Goal: Task Accomplishment & Management: Use online tool/utility

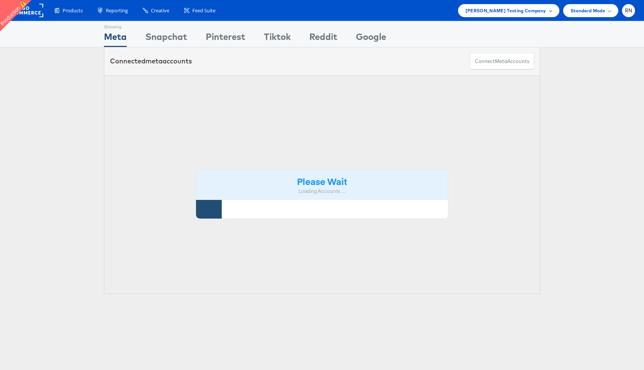
click at [491, 8] on span "[PERSON_NAME] Testing Company" at bounding box center [505, 11] width 81 height 8
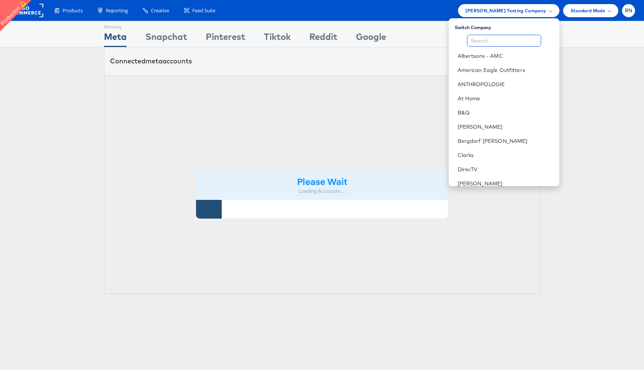
click at [486, 41] on input "text" at bounding box center [504, 41] width 74 height 12
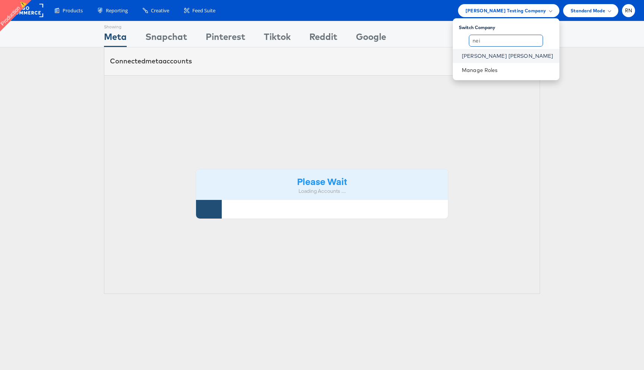
type input "nei"
click at [495, 55] on link "[PERSON_NAME] [PERSON_NAME]" at bounding box center [508, 55] width 92 height 7
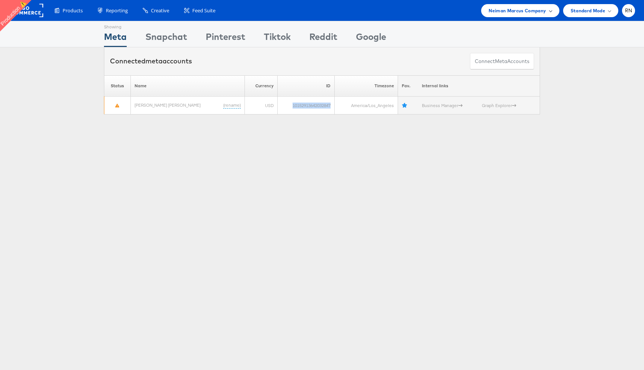
click at [524, 11] on span "Neiman Marcus Company" at bounding box center [517, 11] width 57 height 8
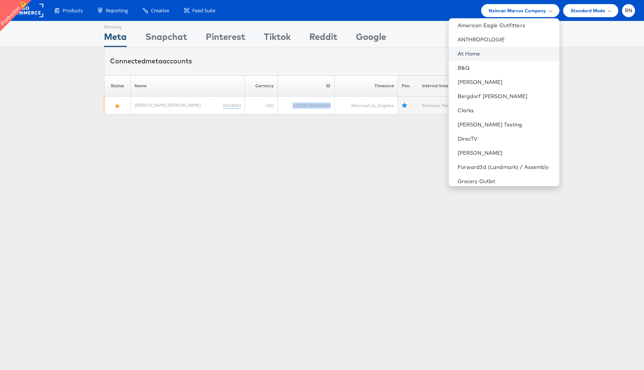
scroll to position [83, 0]
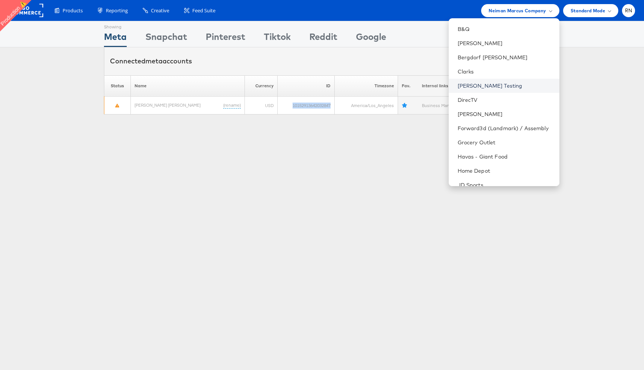
click at [512, 85] on link "Colin Clarke Testing" at bounding box center [506, 85] width 96 height 7
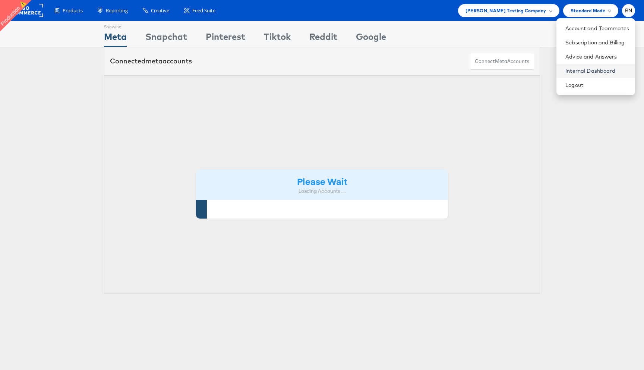
click at [580, 71] on link "Internal Dashboard" at bounding box center [597, 70] width 64 height 7
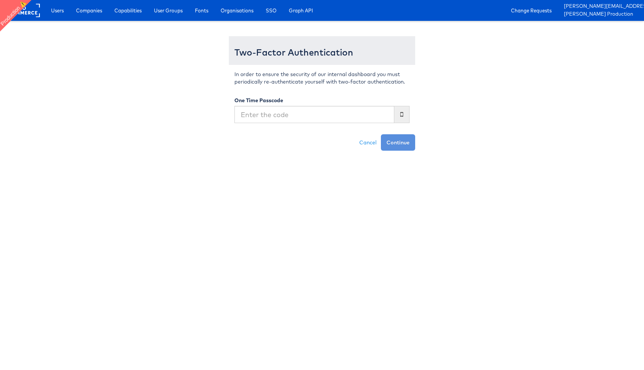
click at [311, 113] on input "text" at bounding box center [314, 114] width 160 height 17
type input "638262"
click at [381, 134] on button "Continue" at bounding box center [398, 142] width 34 height 16
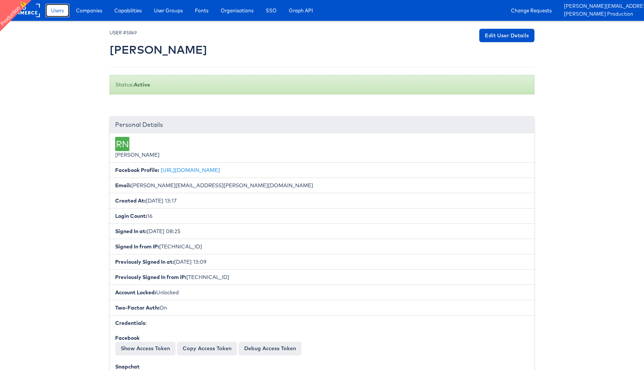
click at [64, 17] on link "Users" at bounding box center [57, 10] width 24 height 13
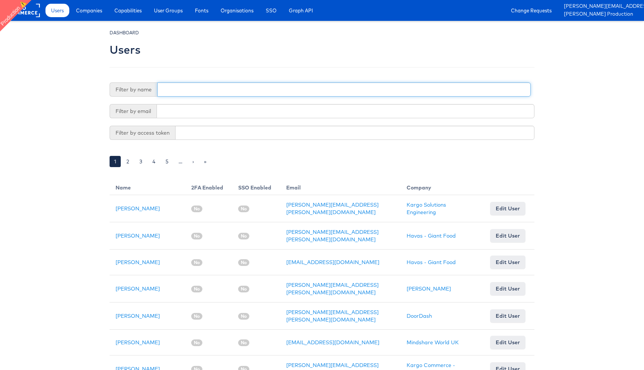
click at [174, 87] on input "text" at bounding box center [343, 89] width 373 height 14
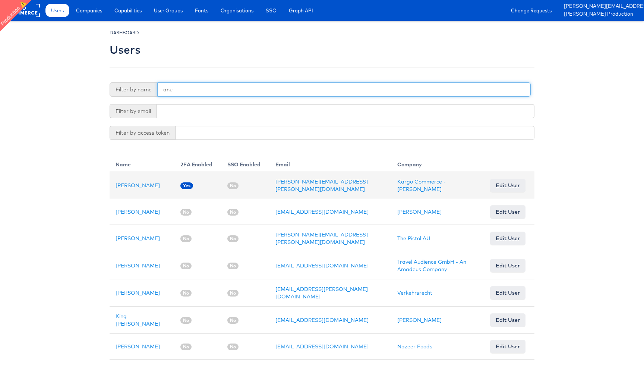
type input "anu"
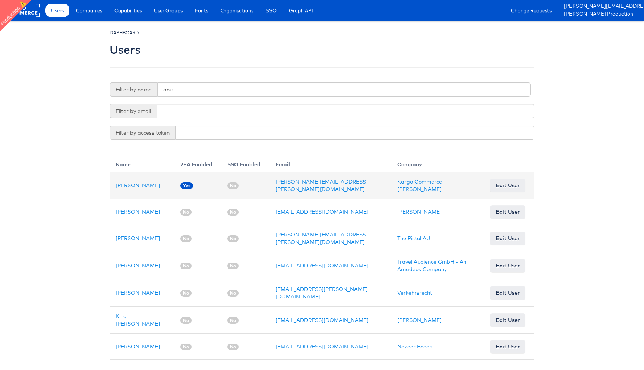
click at [144, 181] on td "Anusha Narayanan" at bounding box center [142, 185] width 65 height 27
click at [144, 185] on link "Anusha Narayanan" at bounding box center [138, 185] width 44 height 7
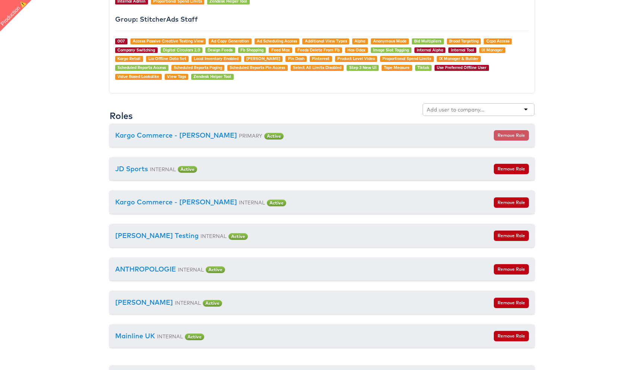
scroll to position [721, 0]
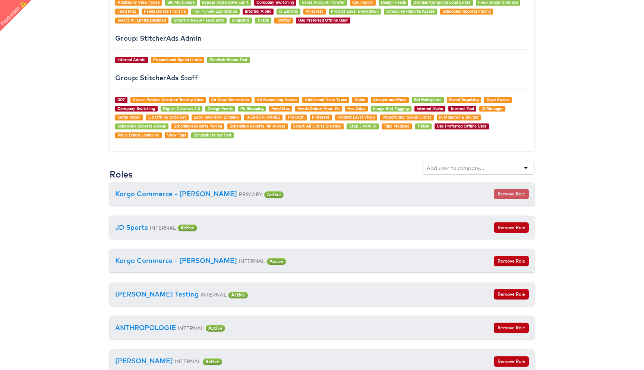
click at [443, 168] on input "text" at bounding box center [456, 167] width 59 height 7
type input "nei"
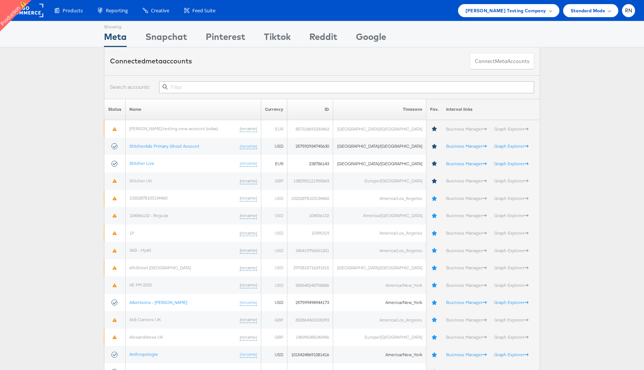
click at [184, 89] on input "text" at bounding box center [346, 87] width 375 height 12
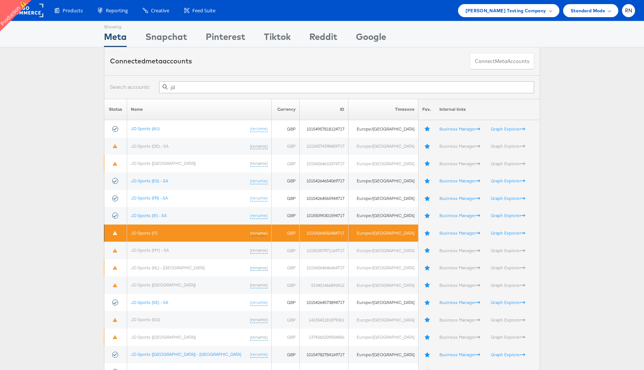
scroll to position [35, 0]
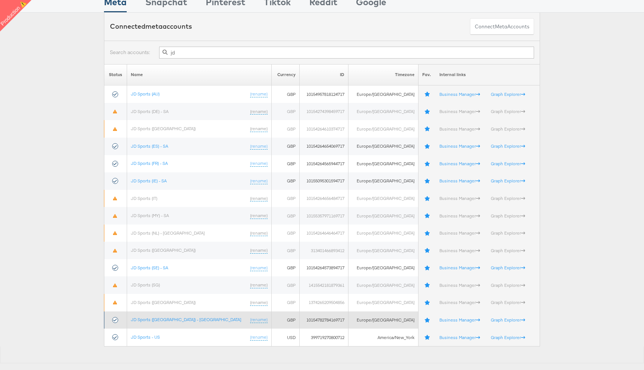
type input "jd"
click at [164, 316] on td "JD Sports (UK) - SA (rename)" at bounding box center [199, 320] width 145 height 18
click at [164, 317] on link "JD Sports (UK) - SA" at bounding box center [186, 319] width 110 height 6
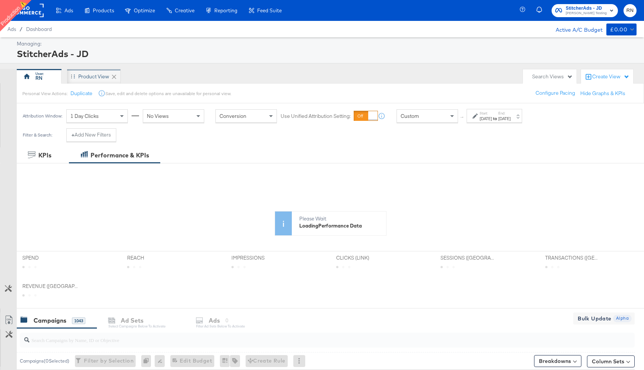
click at [89, 75] on div "Product View" at bounding box center [93, 76] width 31 height 7
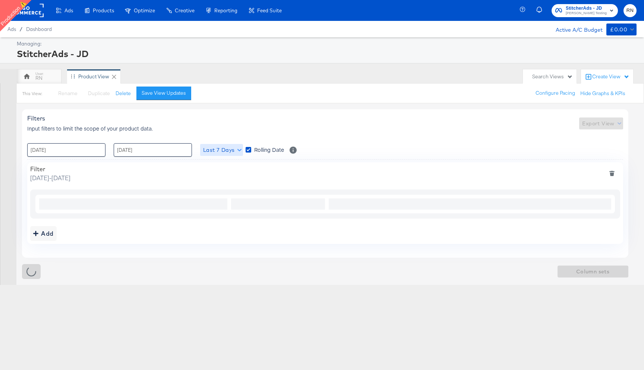
click at [222, 150] on span "Last 7 Days" at bounding box center [221, 149] width 37 height 9
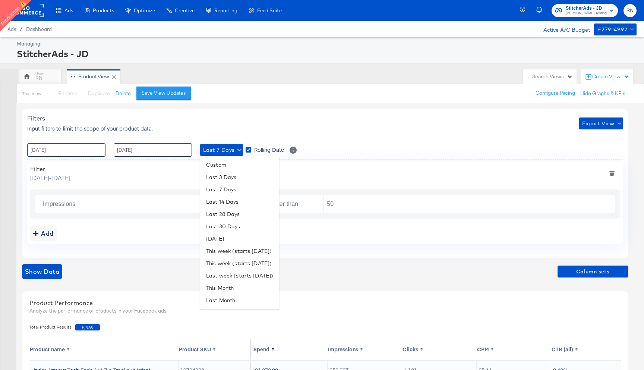
click at [89, 172] on div at bounding box center [322, 185] width 644 height 370
click at [612, 173] on icon "deletefilters" at bounding box center [611, 173] width 5 height 5
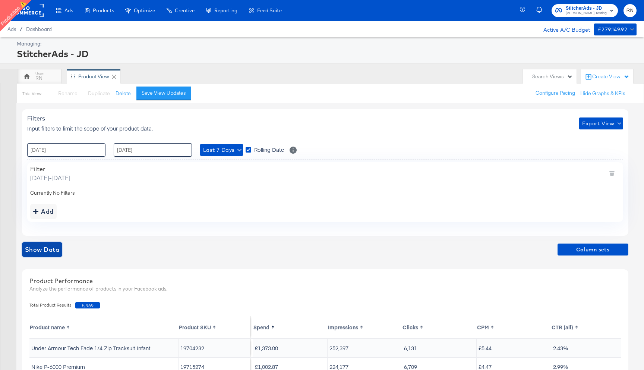
click at [39, 246] on span "Show Data" at bounding box center [42, 249] width 34 height 10
click at [32, 13] on rect at bounding box center [26, 10] width 34 height 13
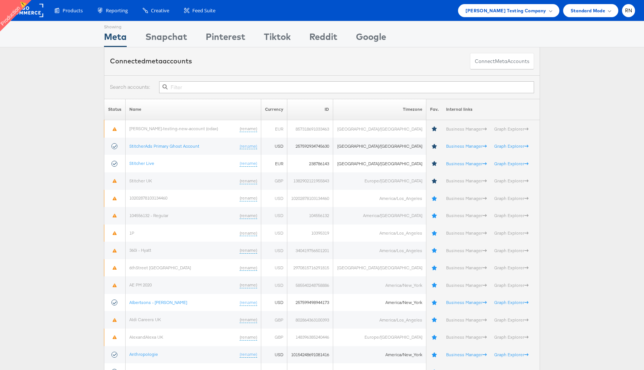
click at [208, 89] on input "text" at bounding box center [346, 87] width 375 height 12
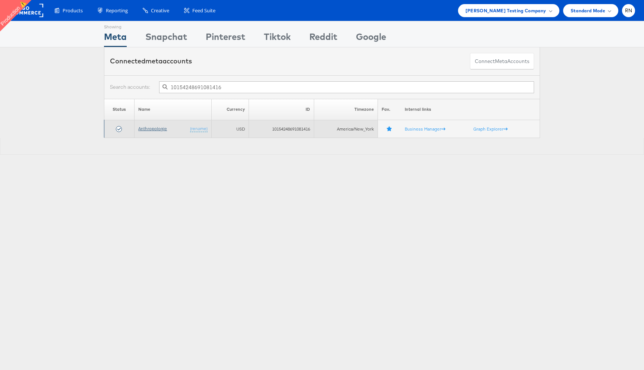
type input "10154248691081416"
click at [163, 129] on link "Anthropologie" at bounding box center [152, 129] width 29 height 6
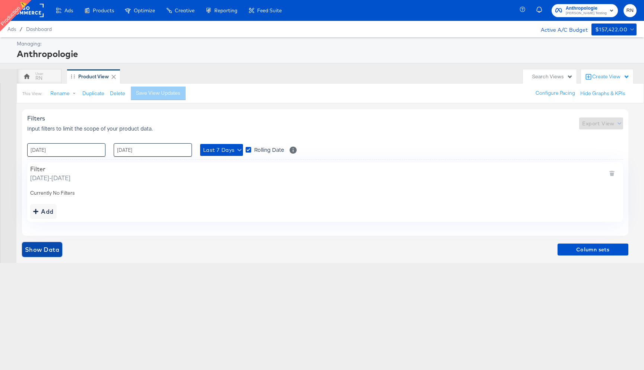
click at [54, 252] on span "Show Data" at bounding box center [42, 249] width 34 height 10
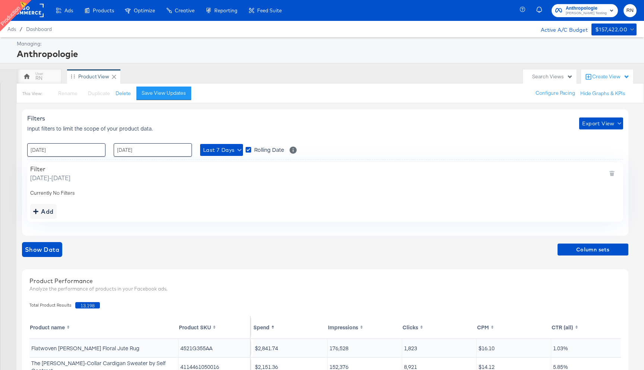
click at [30, 10] on rect at bounding box center [26, 10] width 34 height 13
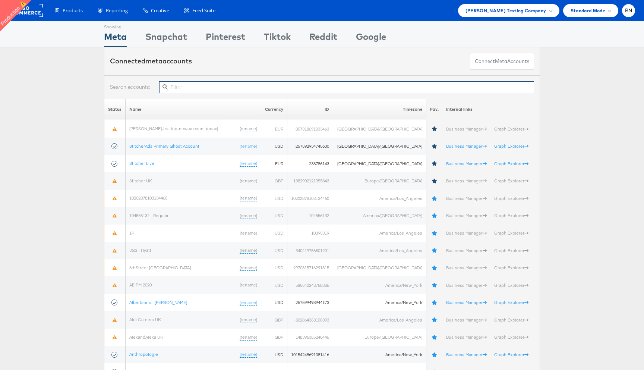
click at [337, 92] on input "text" at bounding box center [346, 87] width 375 height 12
click at [523, 13] on span "[PERSON_NAME] Testing Company" at bounding box center [505, 11] width 81 height 8
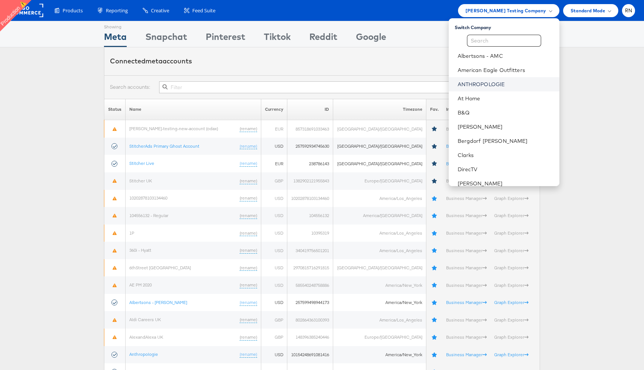
click at [480, 86] on link "ANTHROPOLOGIE" at bounding box center [506, 83] width 96 height 7
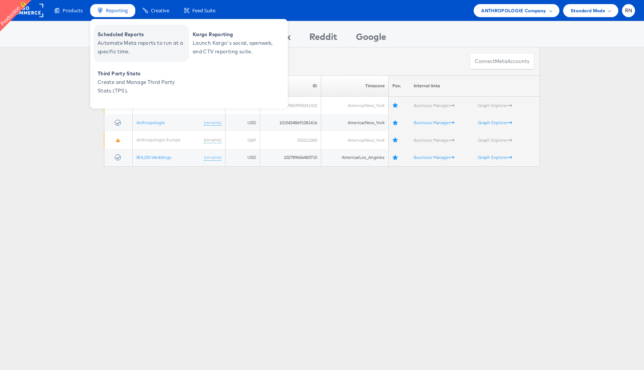
click at [114, 48] on span "Automate Meta reports to run at a specific time." at bounding box center [142, 47] width 89 height 17
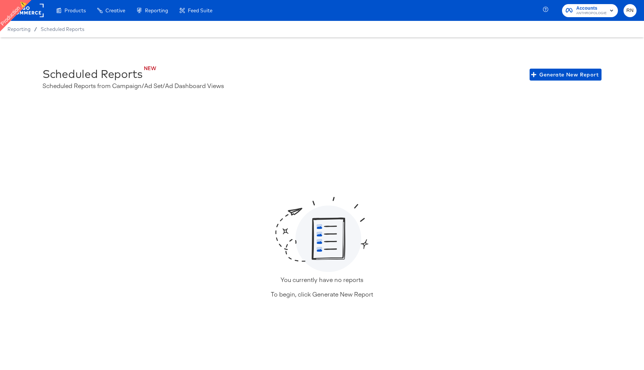
click at [35, 7] on rect at bounding box center [26, 10] width 34 height 13
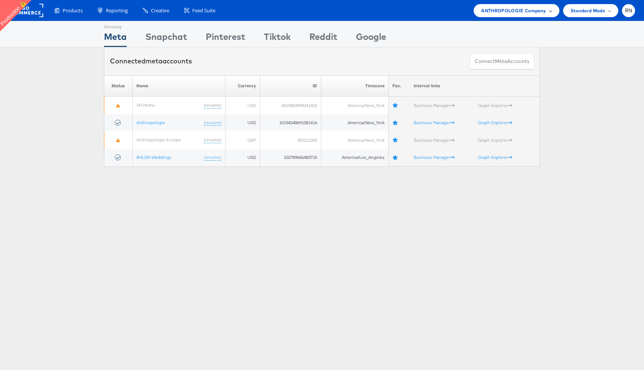
click at [494, 15] on div "ANTHROPOLOGIE Company" at bounding box center [516, 10] width 85 height 13
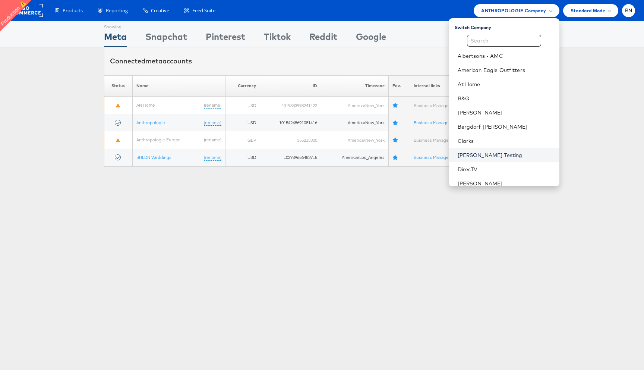
click at [477, 155] on link "[PERSON_NAME] Testing" at bounding box center [506, 154] width 96 height 7
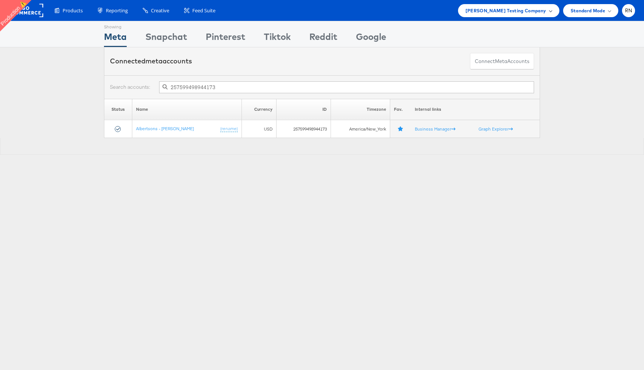
type input "257599498944173"
click at [489, 11] on span "Colin Clarke Testing Company" at bounding box center [505, 11] width 81 height 8
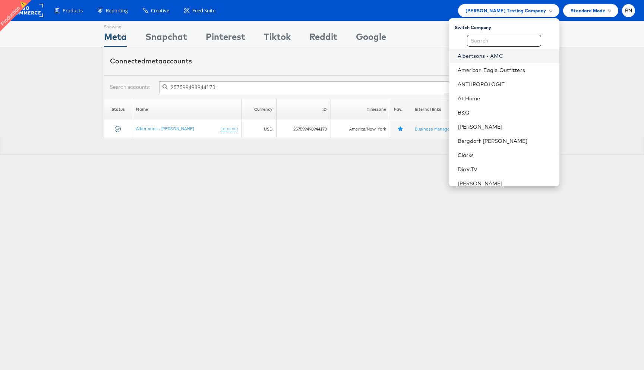
click at [483, 54] on link "Albertsons - AMC" at bounding box center [506, 55] width 96 height 7
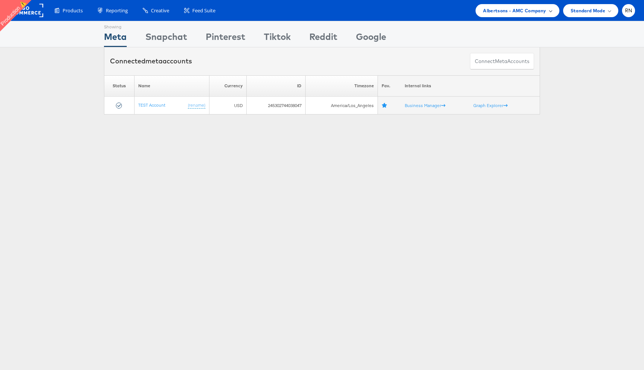
click at [491, 11] on span "Albertsons - AMC Company" at bounding box center [514, 11] width 63 height 8
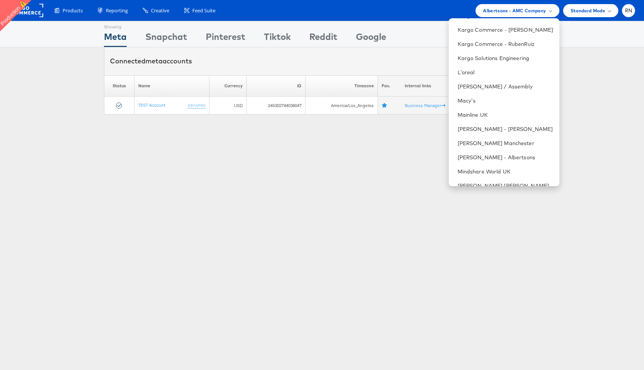
scroll to position [282, 0]
click at [486, 157] on link "[PERSON_NAME] - Albertsons" at bounding box center [506, 155] width 96 height 7
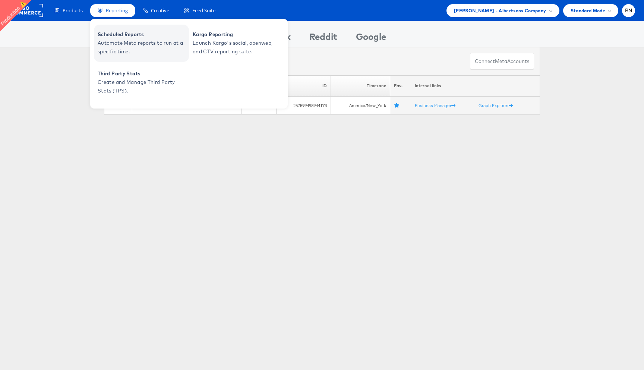
click at [135, 44] on span "Automate Meta reports to run at a specific time." at bounding box center [142, 47] width 89 height 17
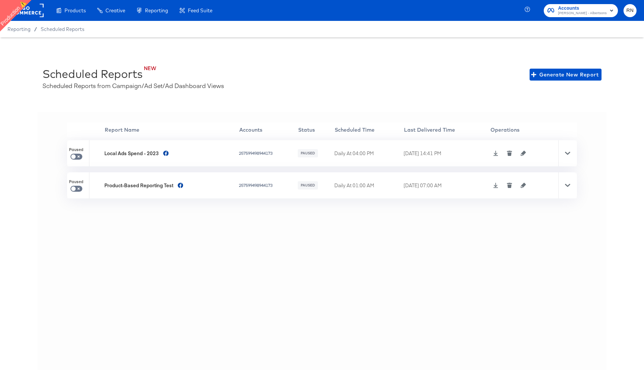
click at [36, 14] on rect at bounding box center [26, 10] width 34 height 13
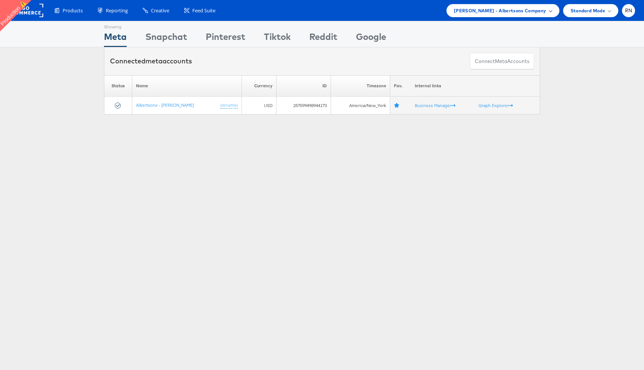
click at [519, 13] on span "[PERSON_NAME] - Albertsons Company" at bounding box center [500, 11] width 92 height 8
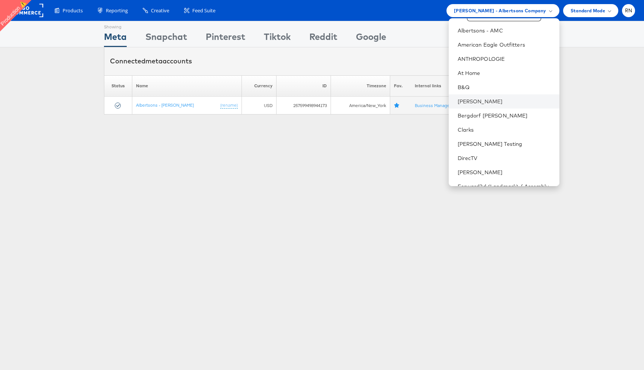
scroll to position [37, 0]
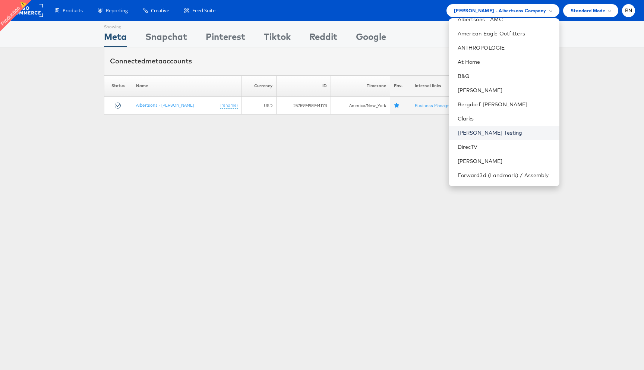
click at [492, 135] on link "[PERSON_NAME] Testing" at bounding box center [506, 132] width 96 height 7
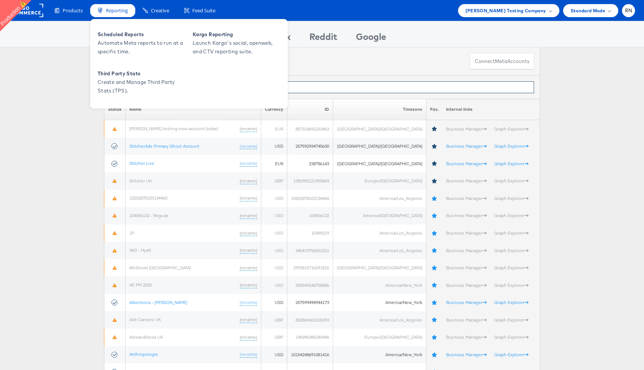
paste input "10155095301594717"
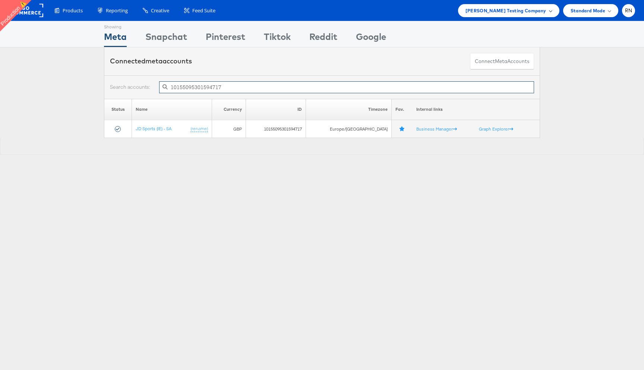
type input "10155095301594717"
click at [510, 9] on span "Colin Clarke Testing Company" at bounding box center [505, 11] width 81 height 8
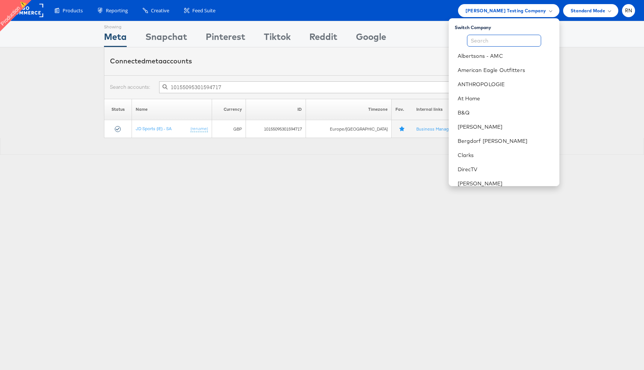
click at [497, 44] on input "text" at bounding box center [504, 41] width 74 height 12
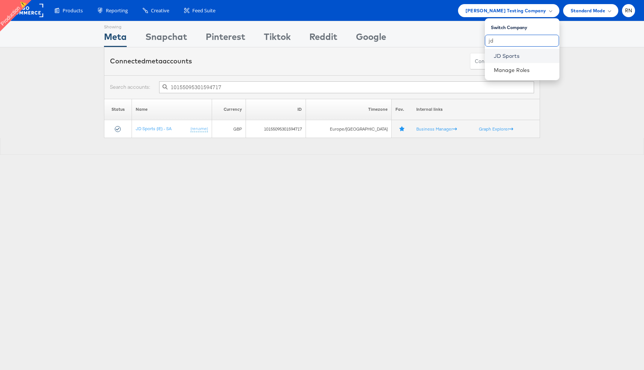
type input "jd"
click at [503, 54] on link "JD Sports" at bounding box center [524, 55] width 60 height 7
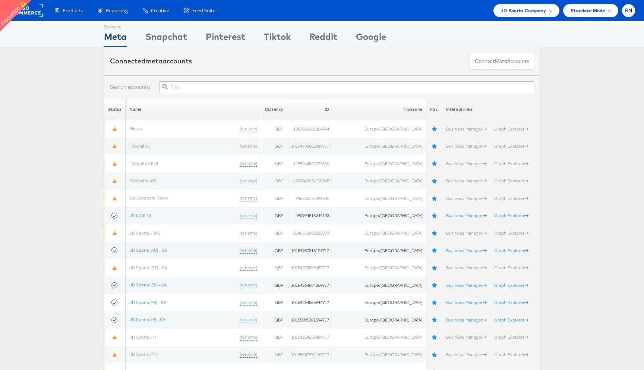
click at [211, 89] on input "text" at bounding box center [346, 87] width 375 height 12
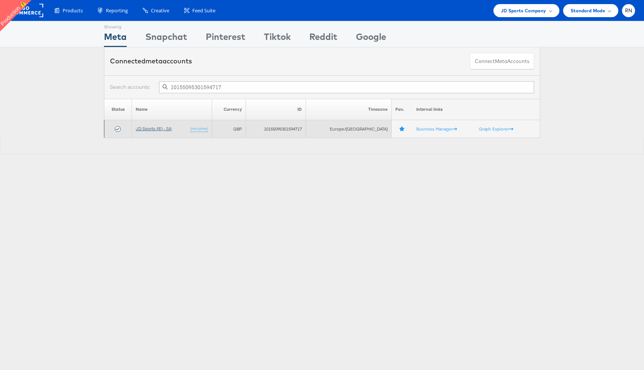
type input "10155095301594717"
click at [160, 127] on link "JD Sports (IE) - SA" at bounding box center [154, 129] width 36 height 6
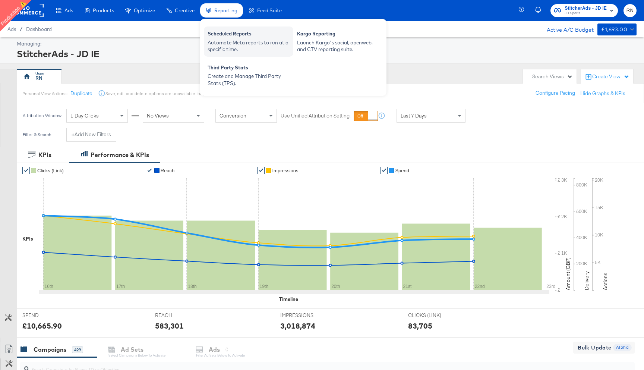
click at [224, 47] on div "Automate Meta reports to run at a specific time." at bounding box center [249, 46] width 82 height 14
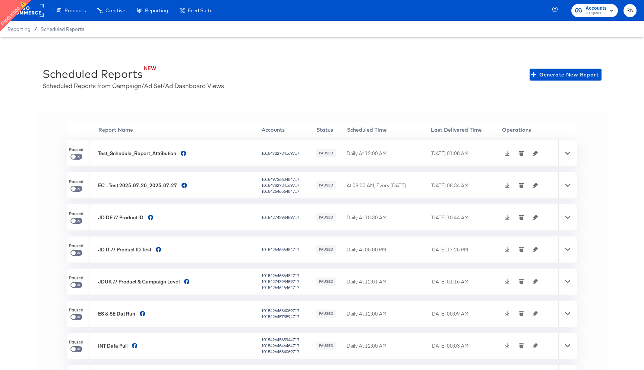
click at [33, 11] on rect at bounding box center [26, 10] width 34 height 13
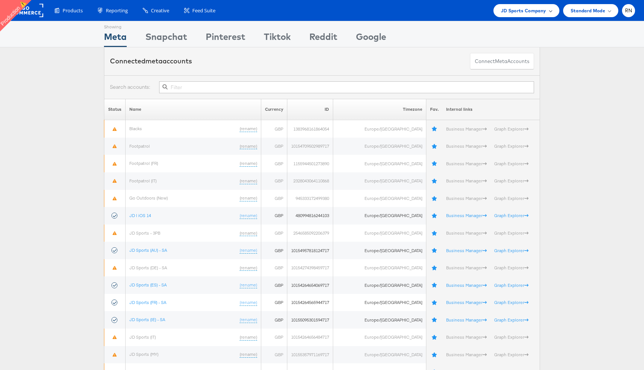
click at [507, 10] on span "JD Sports Company" at bounding box center [523, 11] width 45 height 8
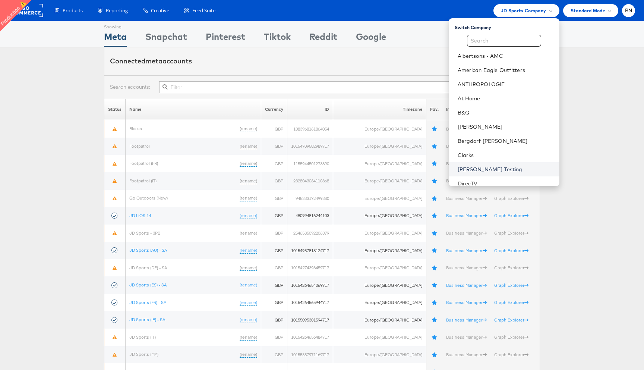
click at [474, 167] on link "[PERSON_NAME] Testing" at bounding box center [506, 168] width 96 height 7
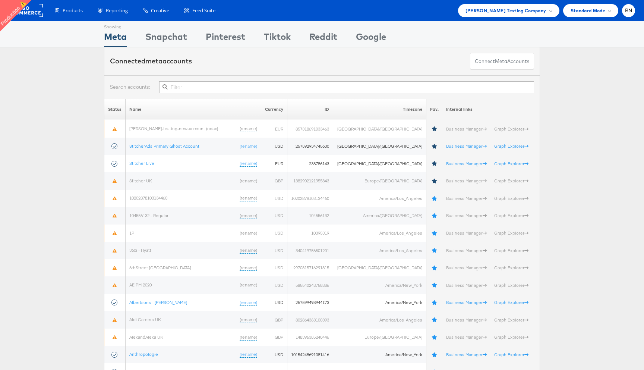
click at [277, 89] on input "text" at bounding box center [346, 87] width 375 height 12
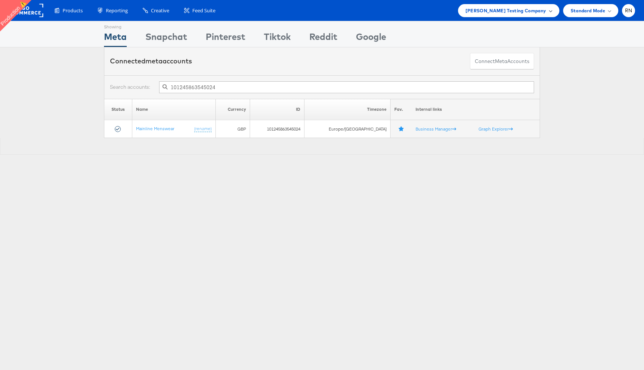
type input "101245863545024"
click at [480, 12] on span "Colin Clarke Testing Company" at bounding box center [505, 11] width 81 height 8
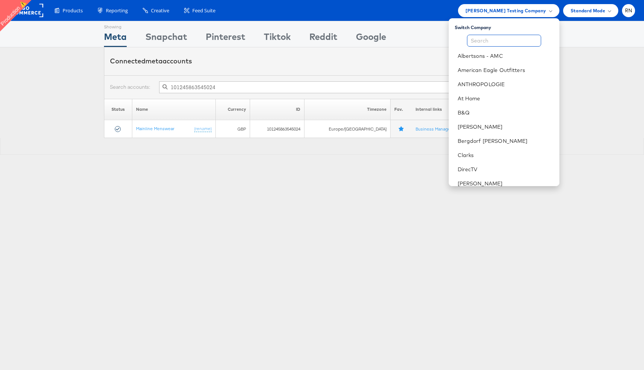
click at [492, 42] on input "text" at bounding box center [504, 41] width 74 height 12
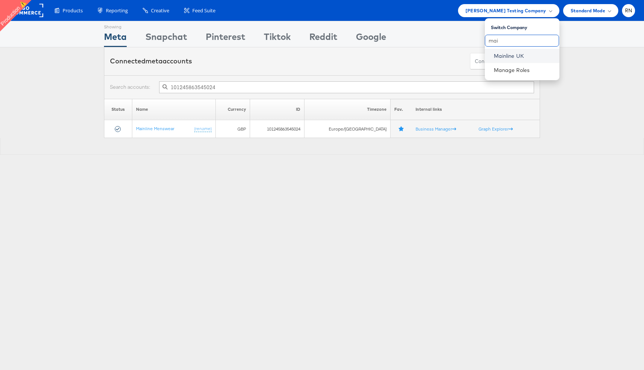
type input "mai"
click at [500, 55] on link "Mainline UK" at bounding box center [524, 55] width 60 height 7
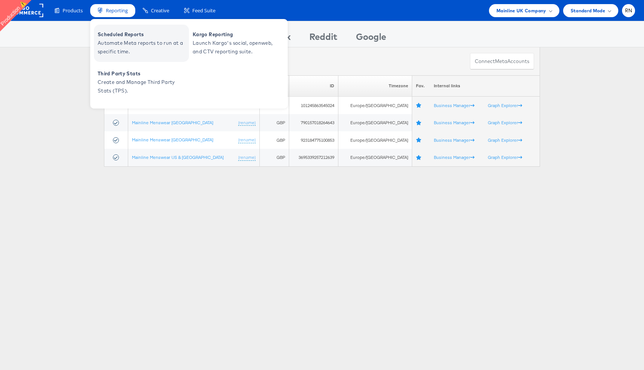
click at [130, 36] on span "Scheduled Reports" at bounding box center [142, 34] width 89 height 9
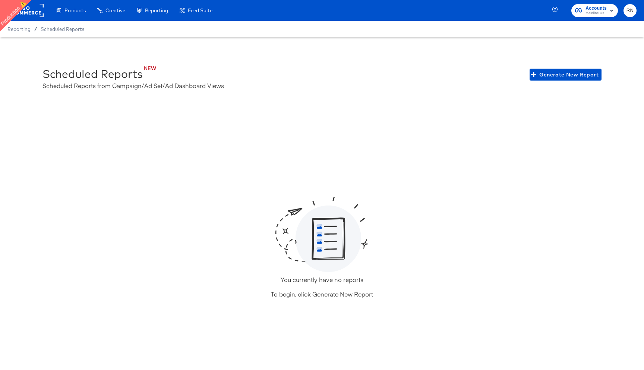
click at [34, 10] on rect at bounding box center [26, 10] width 34 height 13
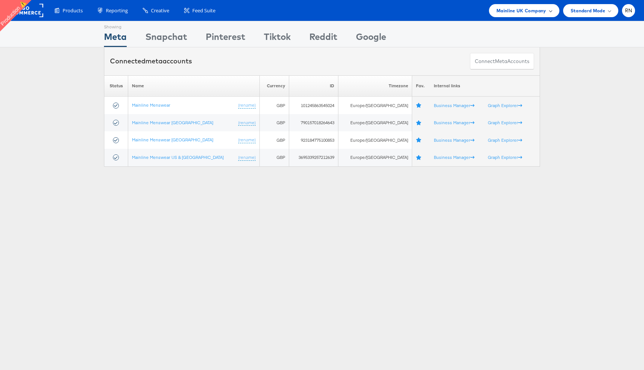
click at [511, 13] on span "Mainline UK Company" at bounding box center [521, 11] width 50 height 8
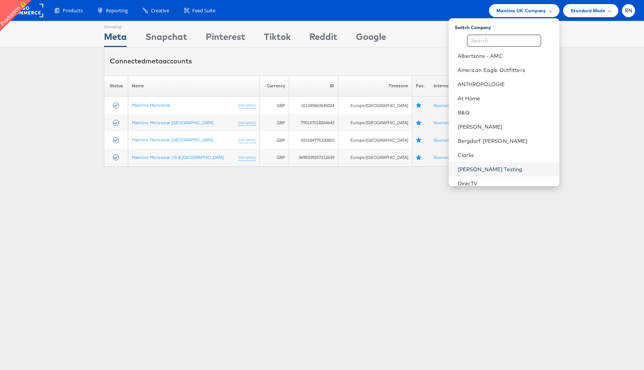
click at [485, 166] on link "[PERSON_NAME] Testing" at bounding box center [506, 168] width 96 height 7
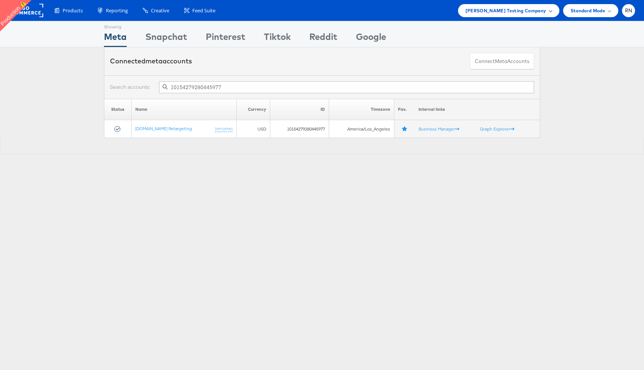
type input "10154279280445977"
click at [488, 8] on span "[PERSON_NAME] Testing Company" at bounding box center [505, 11] width 81 height 8
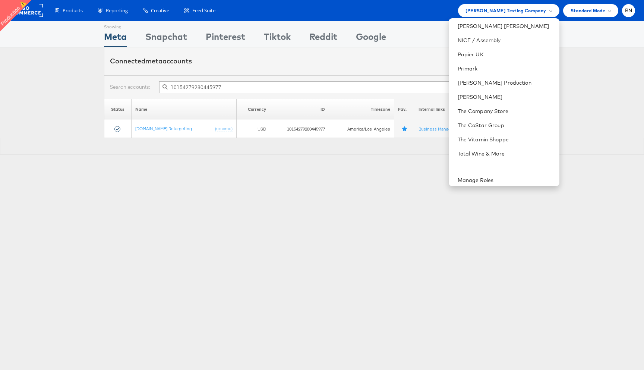
scroll to position [441, 0]
click at [490, 126] on link "The CoStar Group" at bounding box center [506, 124] width 96 height 7
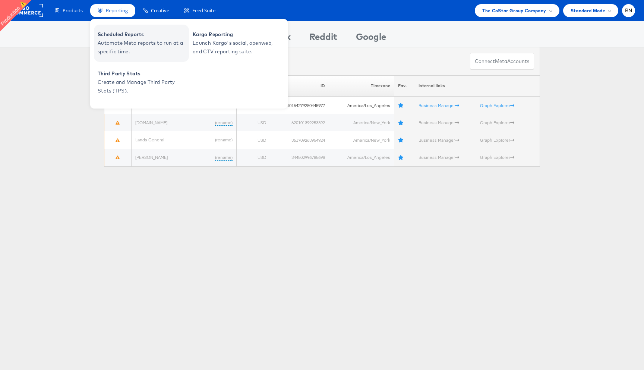
click at [136, 38] on span "Scheduled Reports" at bounding box center [142, 34] width 89 height 9
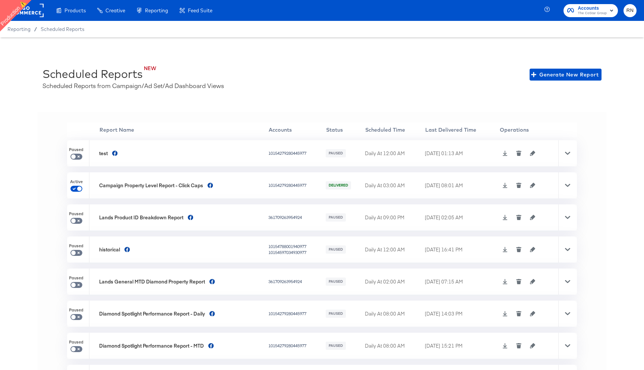
click at [568, 186] on icon at bounding box center [567, 185] width 5 height 3
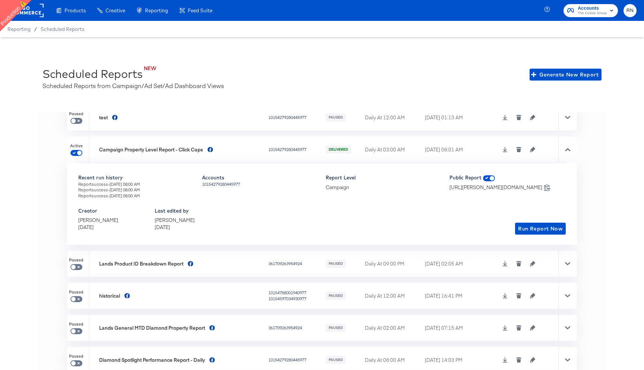
scroll to position [25, 0]
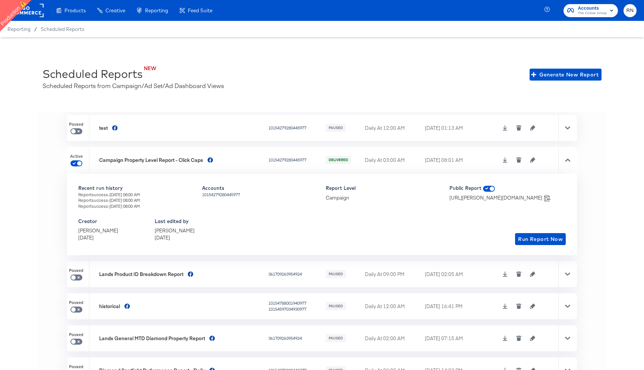
click at [535, 158] on icon "button" at bounding box center [532, 159] width 5 height 5
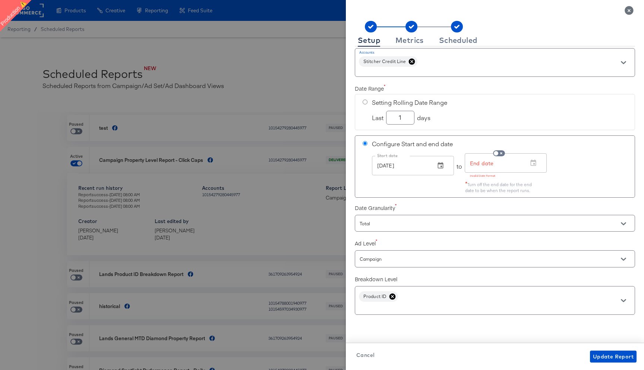
scroll to position [0, 0]
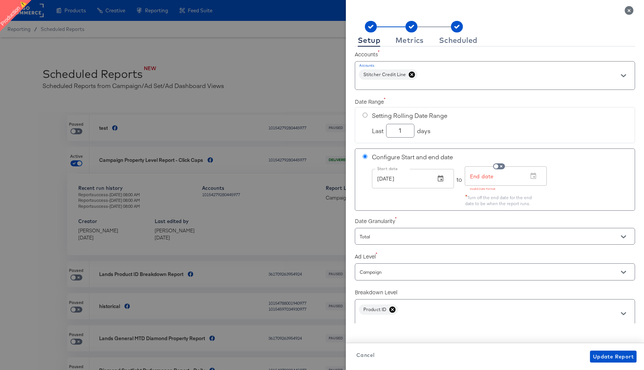
click at [419, 27] on icon at bounding box center [434, 27] width 35 height 0
click at [411, 42] on div "Metrics" at bounding box center [409, 40] width 28 height 6
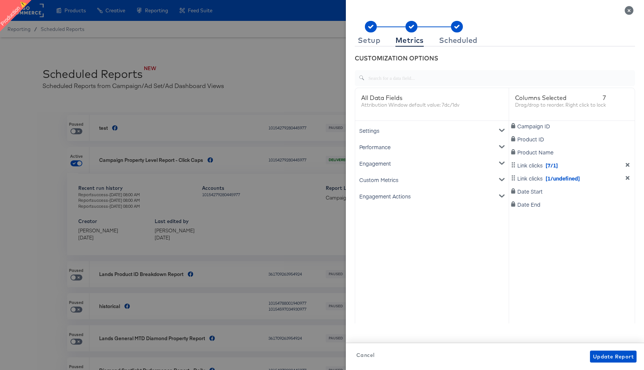
click at [626, 11] on icon "Close" at bounding box center [629, 10] width 9 height 9
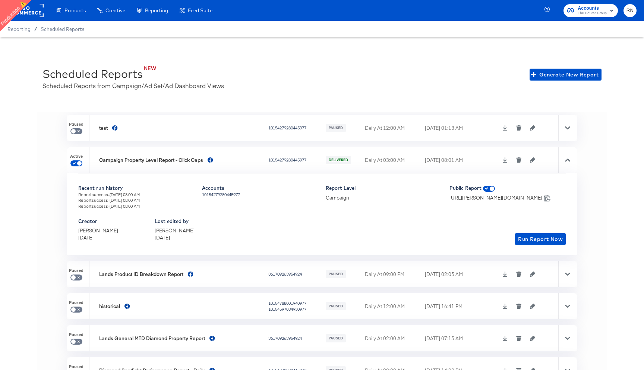
click at [35, 14] on rect at bounding box center [26, 10] width 34 height 13
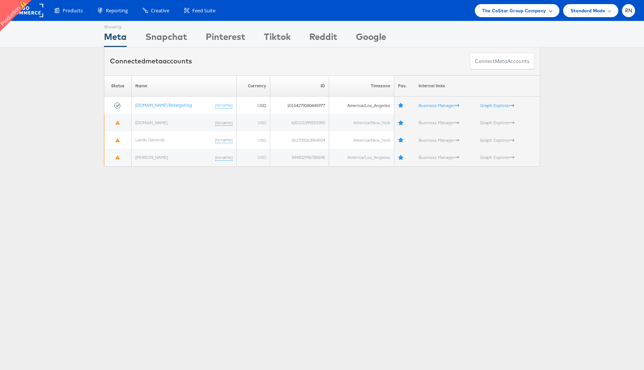
click at [530, 15] on div "The CoStar Group Company" at bounding box center [517, 10] width 84 height 13
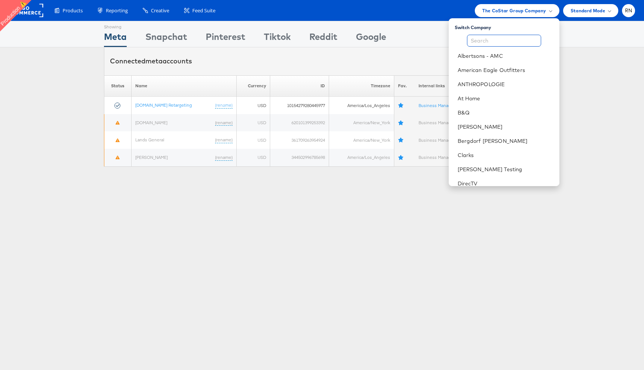
click at [498, 38] on input "text" at bounding box center [504, 41] width 74 height 12
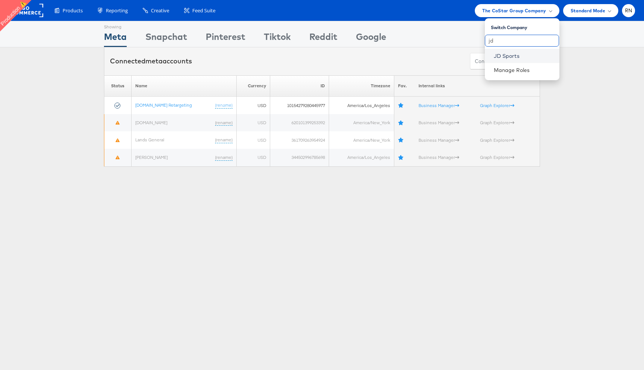
type input "jd"
click at [503, 53] on link "JD Sports" at bounding box center [524, 55] width 60 height 7
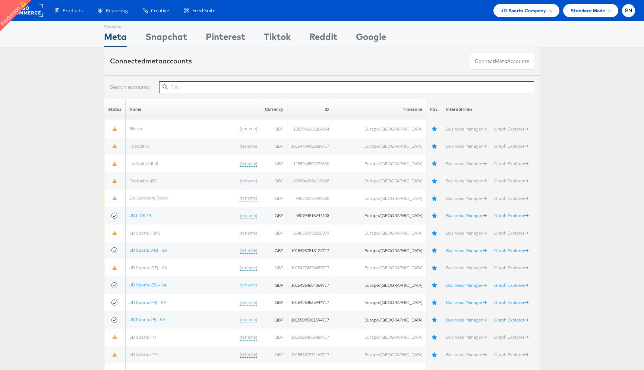
paste input "10154782784169717"
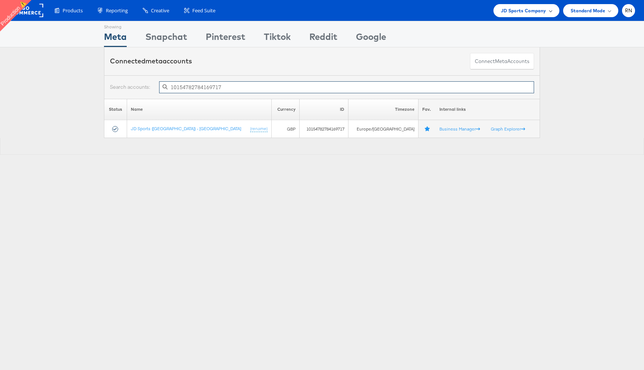
type input "10154782784169717"
click at [528, 10] on span "JD Sports Company" at bounding box center [523, 11] width 45 height 8
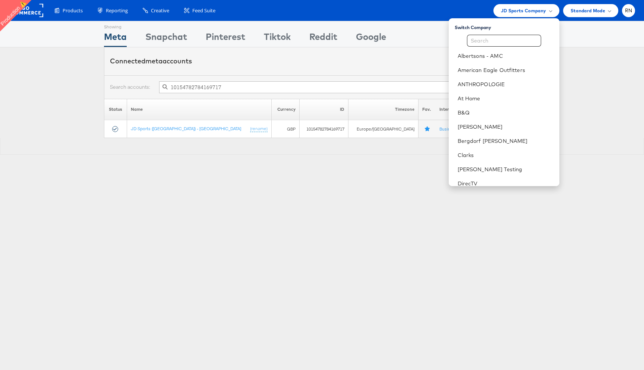
click at [279, 67] on div "Connected meta accounts Connect meta Accounts" at bounding box center [322, 61] width 436 height 28
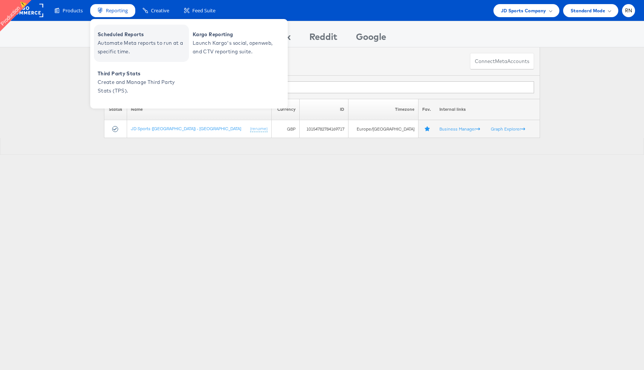
click at [134, 44] on span "Automate Meta reports to run at a specific time." at bounding box center [142, 47] width 89 height 17
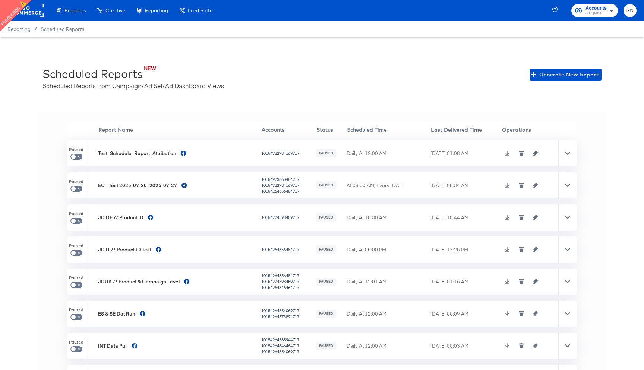
click at [29, 11] on rect at bounding box center [26, 10] width 34 height 13
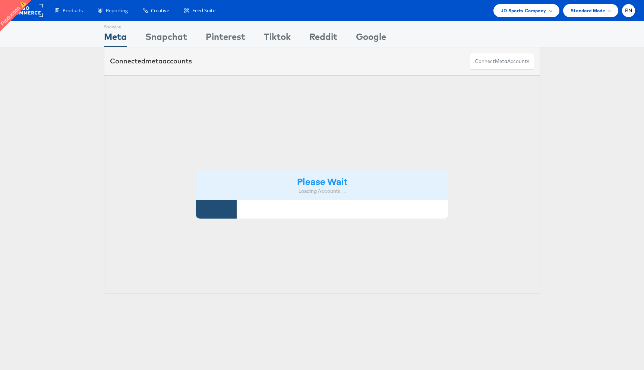
click at [538, 10] on span "JD Sports Company" at bounding box center [523, 11] width 45 height 8
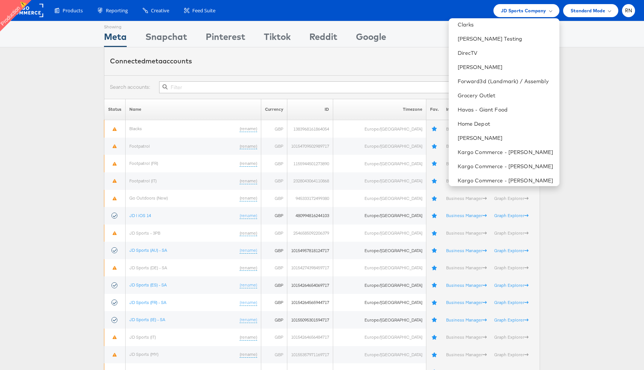
scroll to position [132, 0]
click at [498, 34] on link "[PERSON_NAME] Testing" at bounding box center [506, 37] width 96 height 7
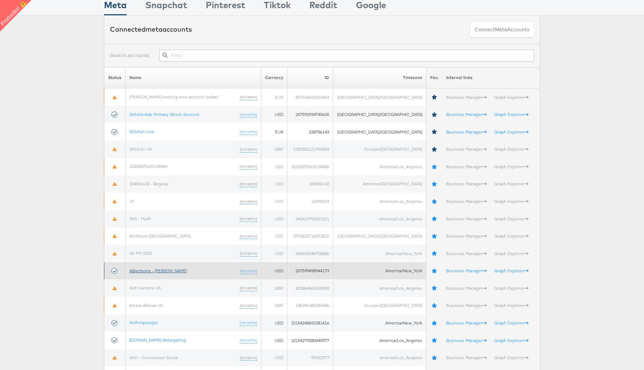
scroll to position [45, 0]
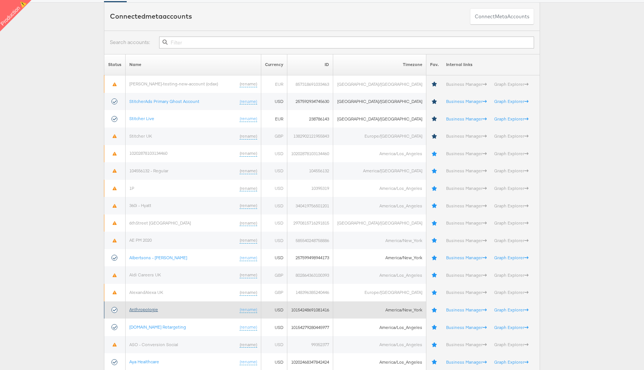
click at [153, 310] on link "Anthropologie" at bounding box center [143, 309] width 29 height 6
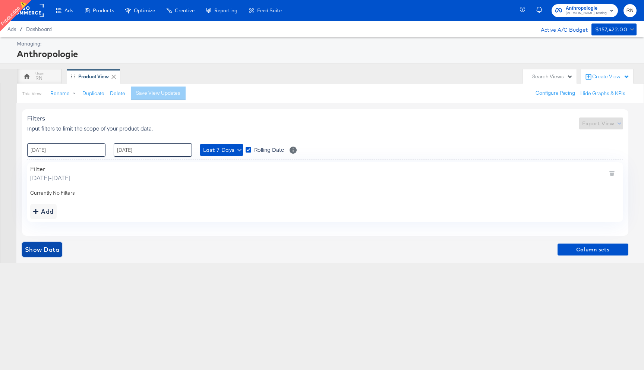
click at [44, 247] on span "Show Data" at bounding box center [42, 249] width 34 height 10
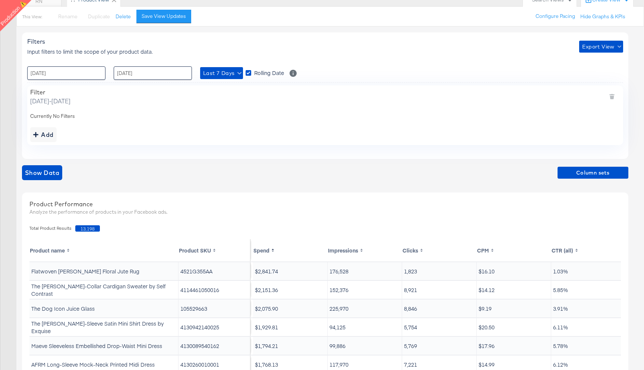
scroll to position [23, 0]
